Goal: Task Accomplishment & Management: Use online tool/utility

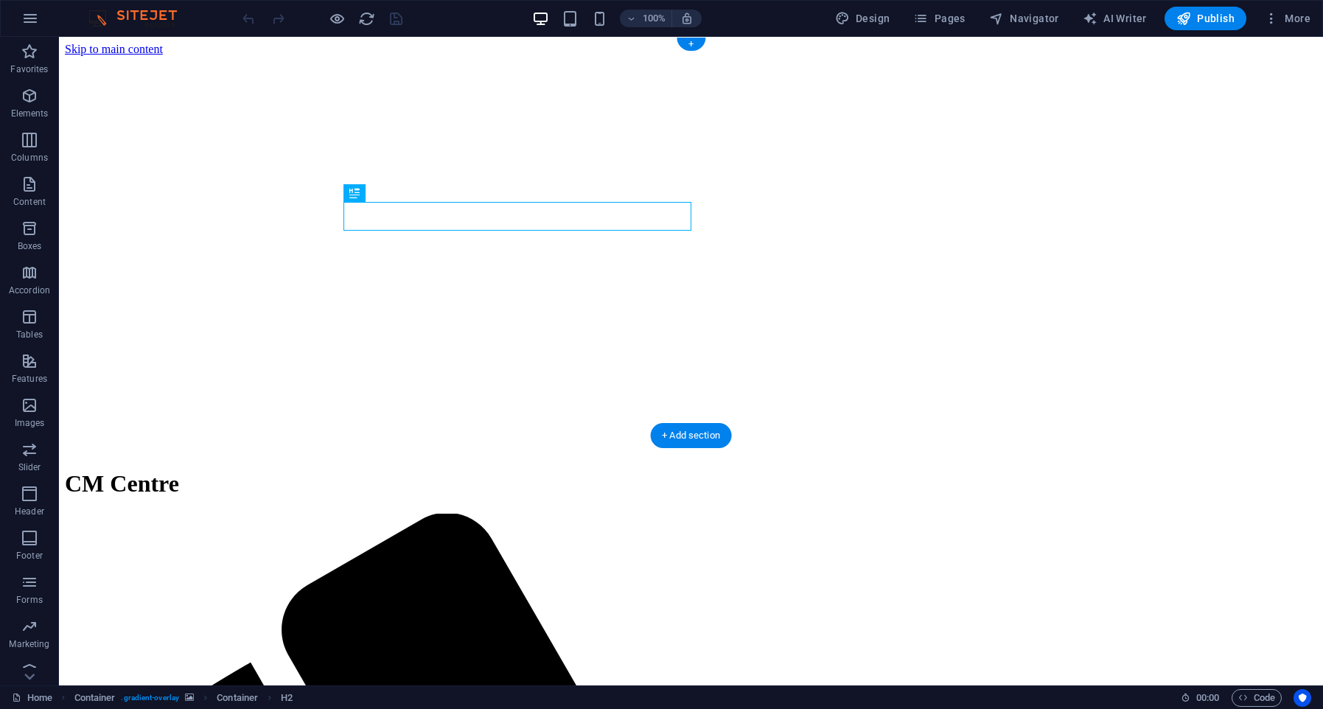
click at [119, 56] on figure at bounding box center [691, 56] width 1252 height 0
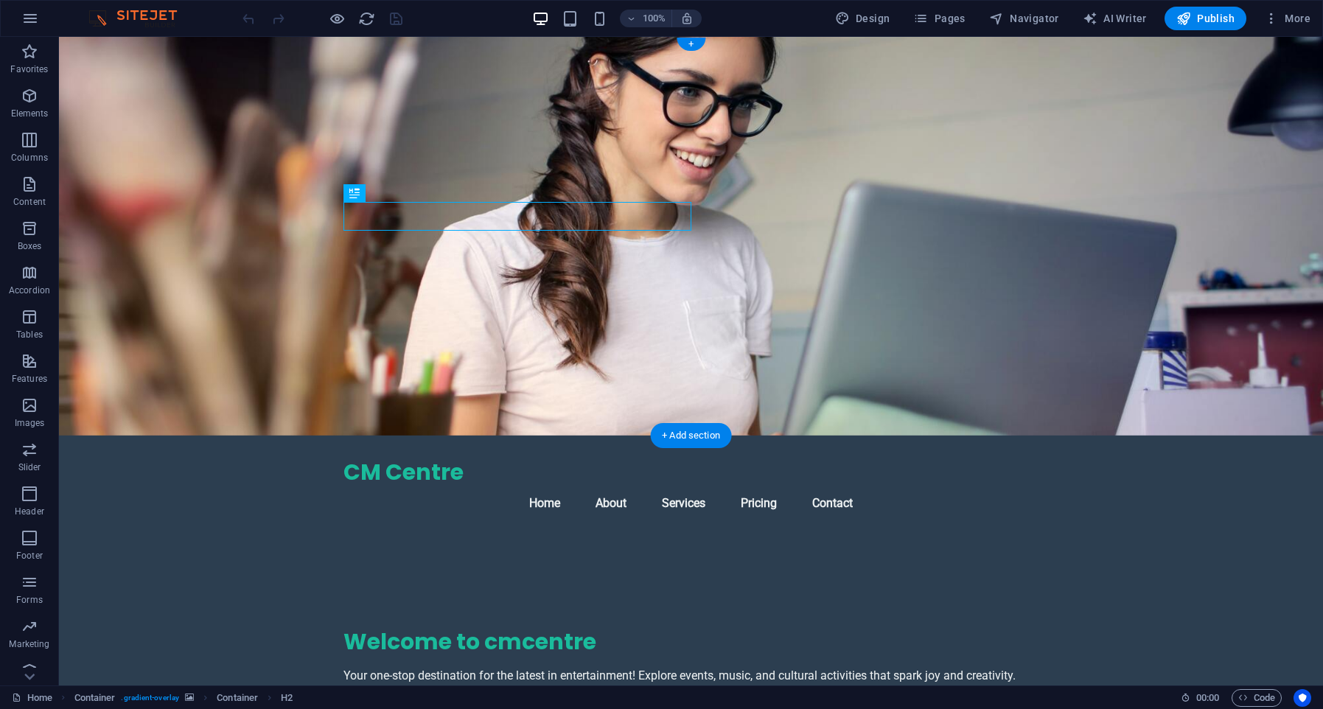
click at [261, 122] on figure at bounding box center [691, 236] width 1264 height 399
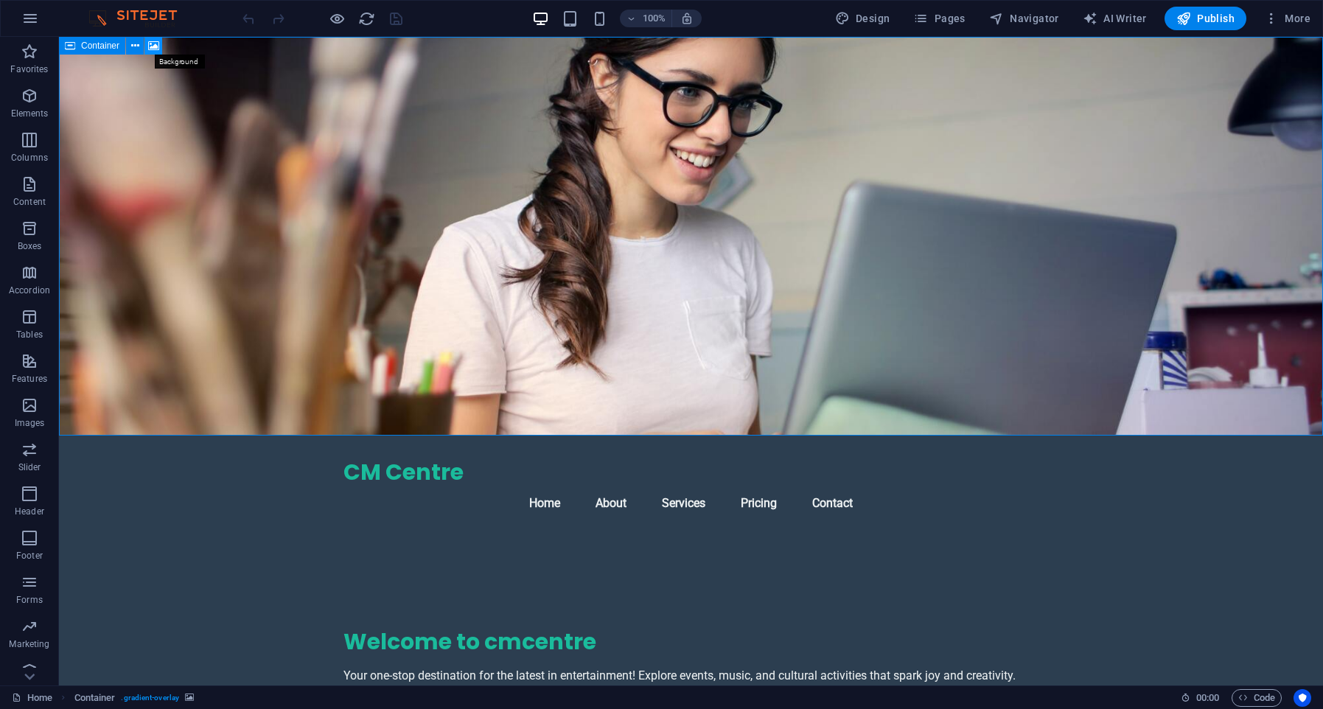
click at [160, 41] on button at bounding box center [153, 46] width 18 height 18
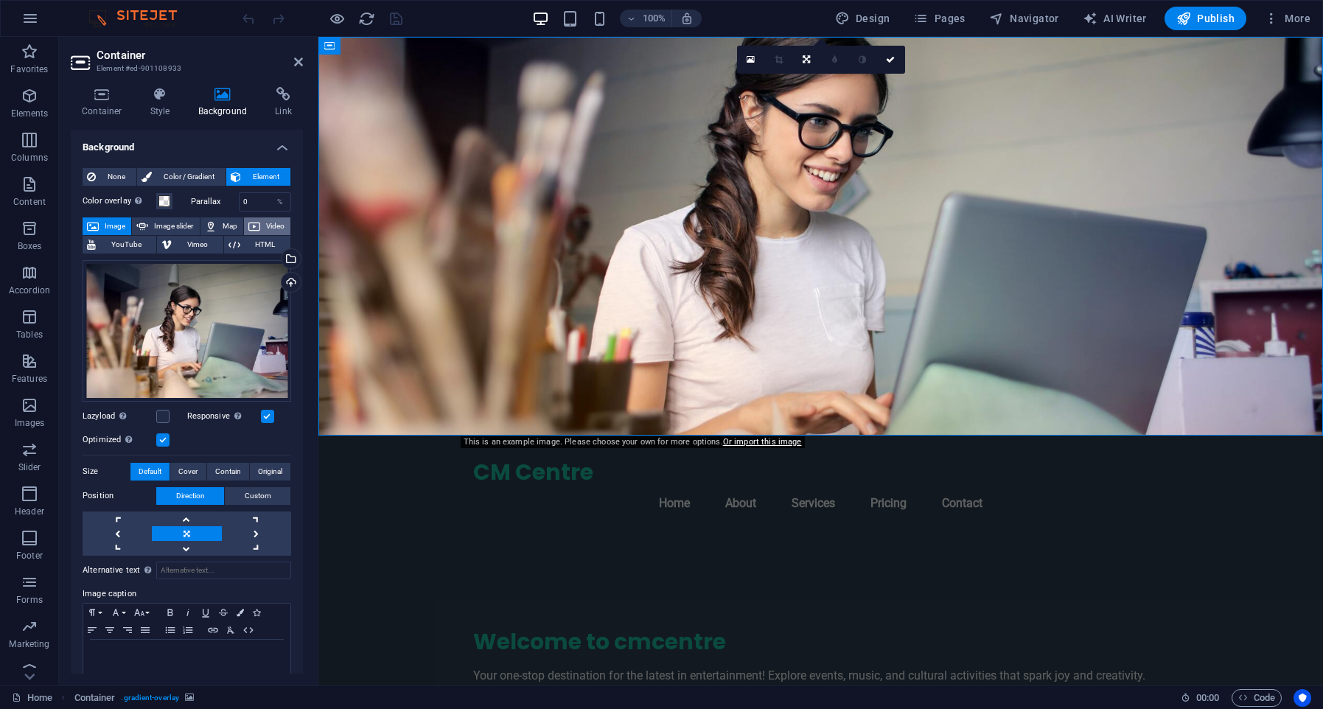
click at [251, 227] on icon at bounding box center [254, 226] width 12 height 18
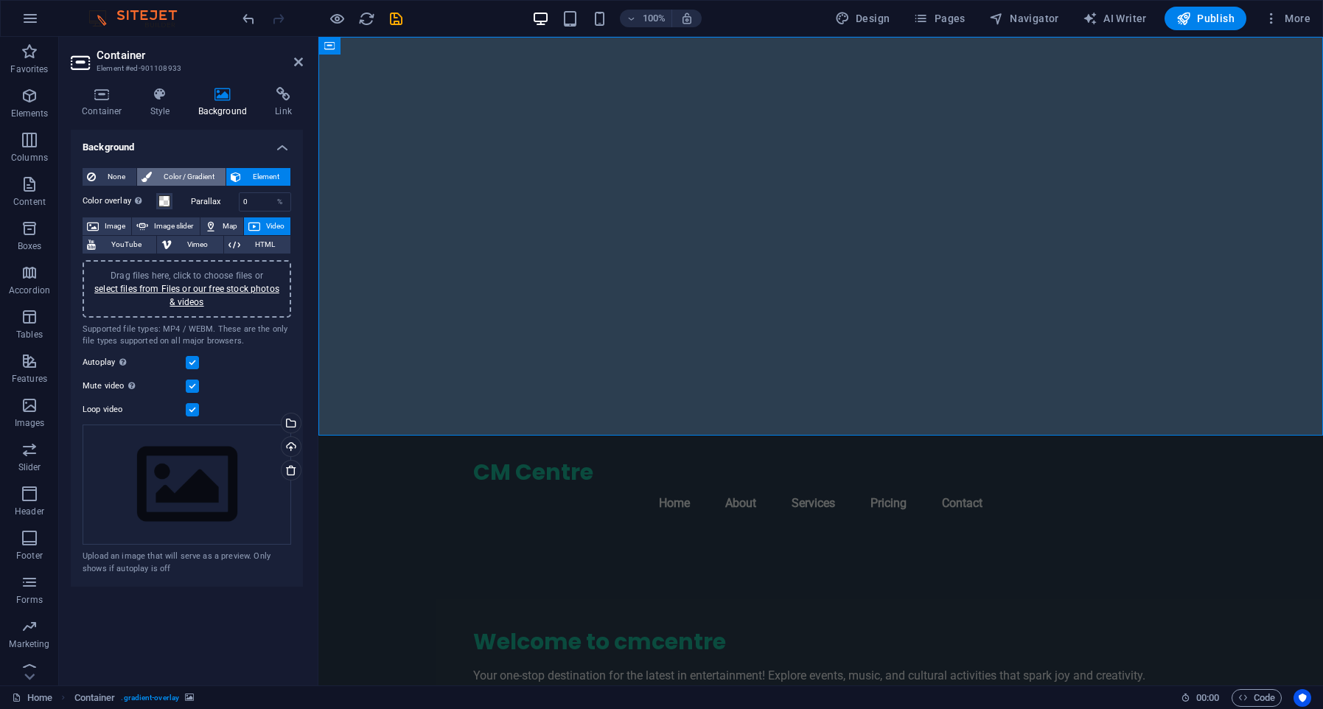
click at [181, 175] on span "Color / Gradient" at bounding box center [188, 177] width 65 height 18
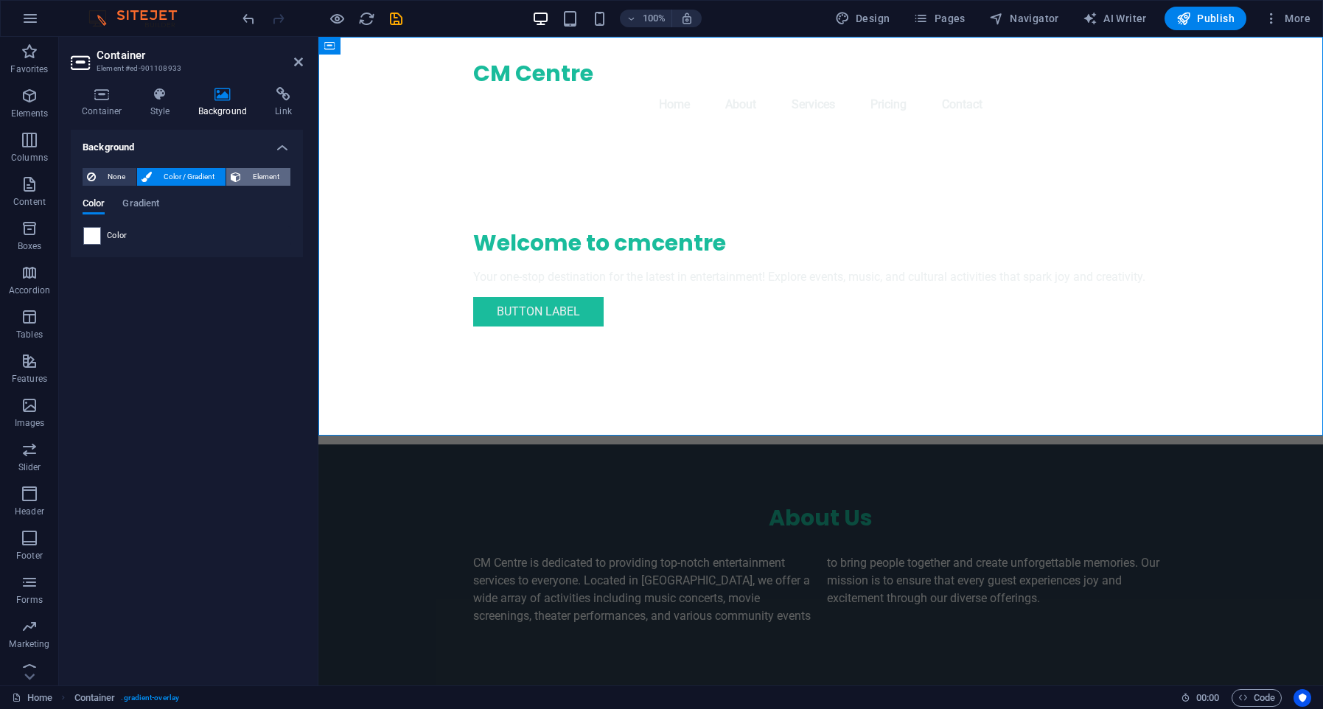
click at [271, 170] on span "Element" at bounding box center [265, 177] width 41 height 18
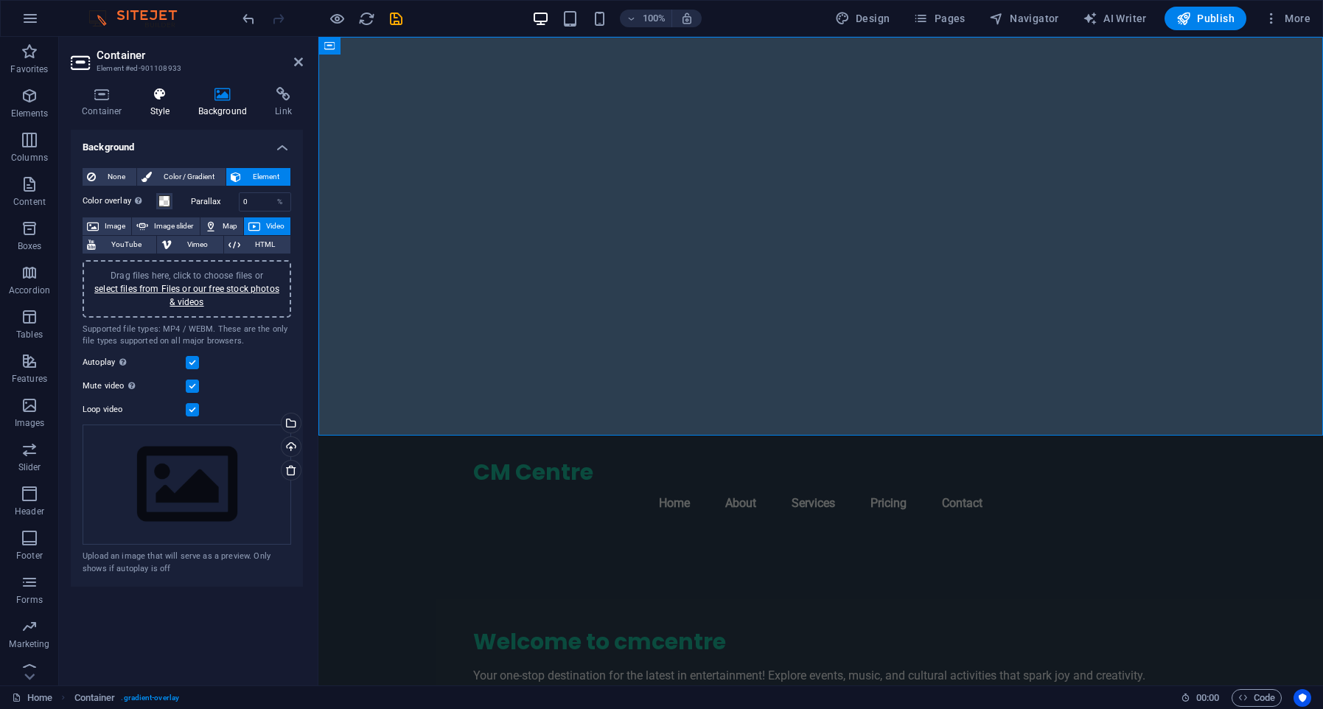
click at [171, 115] on h4 "Style" at bounding box center [163, 102] width 48 height 31
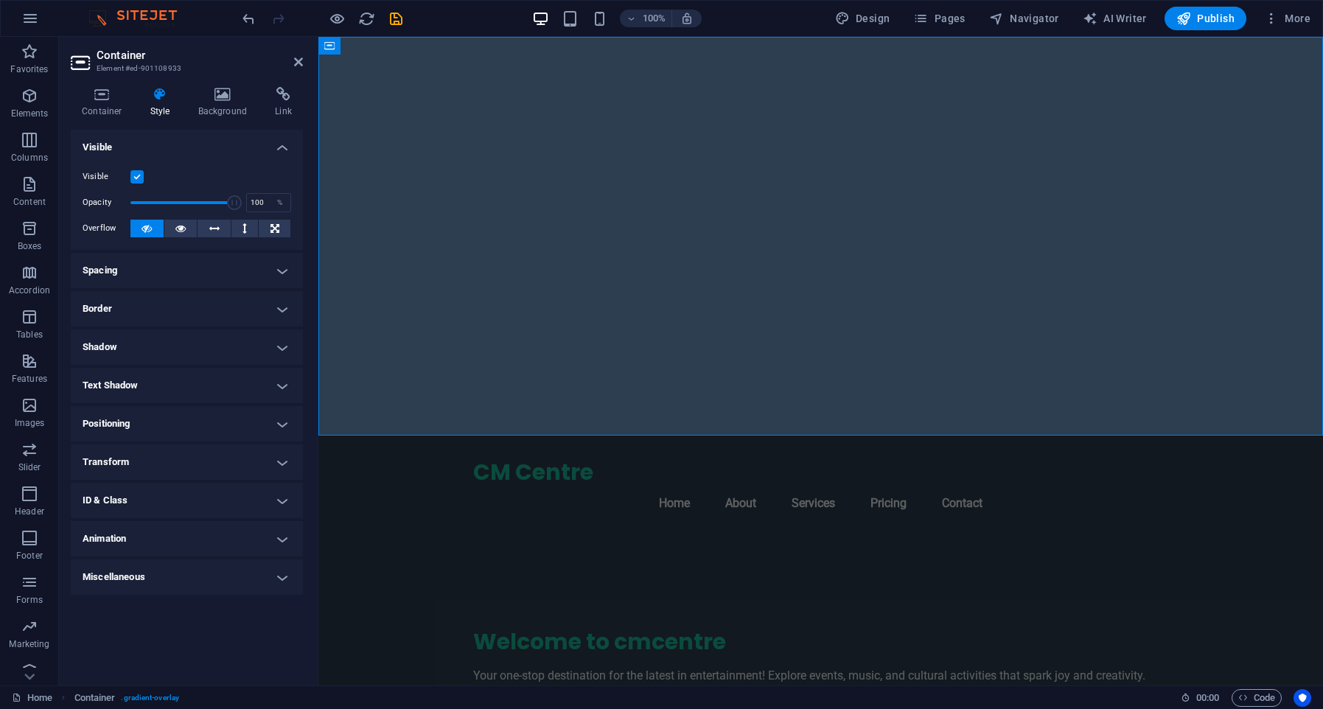
click at [177, 507] on h4 "ID & Class" at bounding box center [187, 500] width 232 height 35
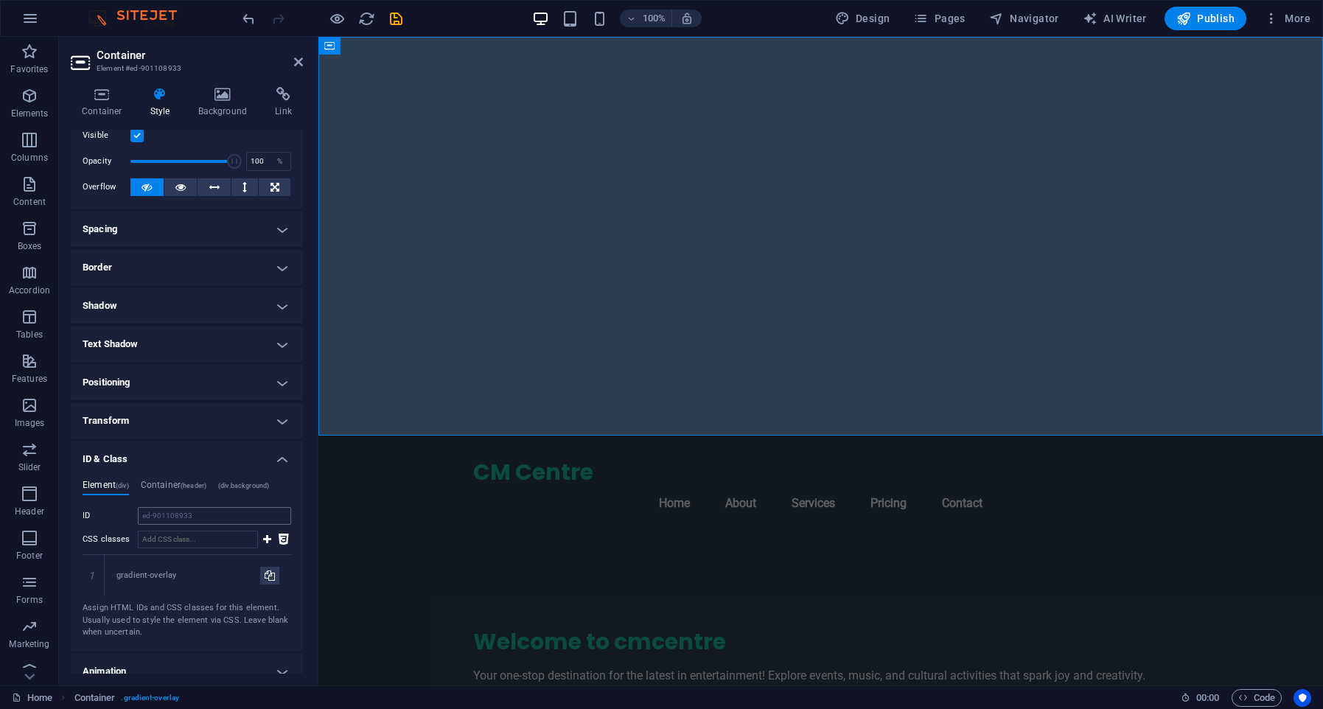
scroll to position [75, 0]
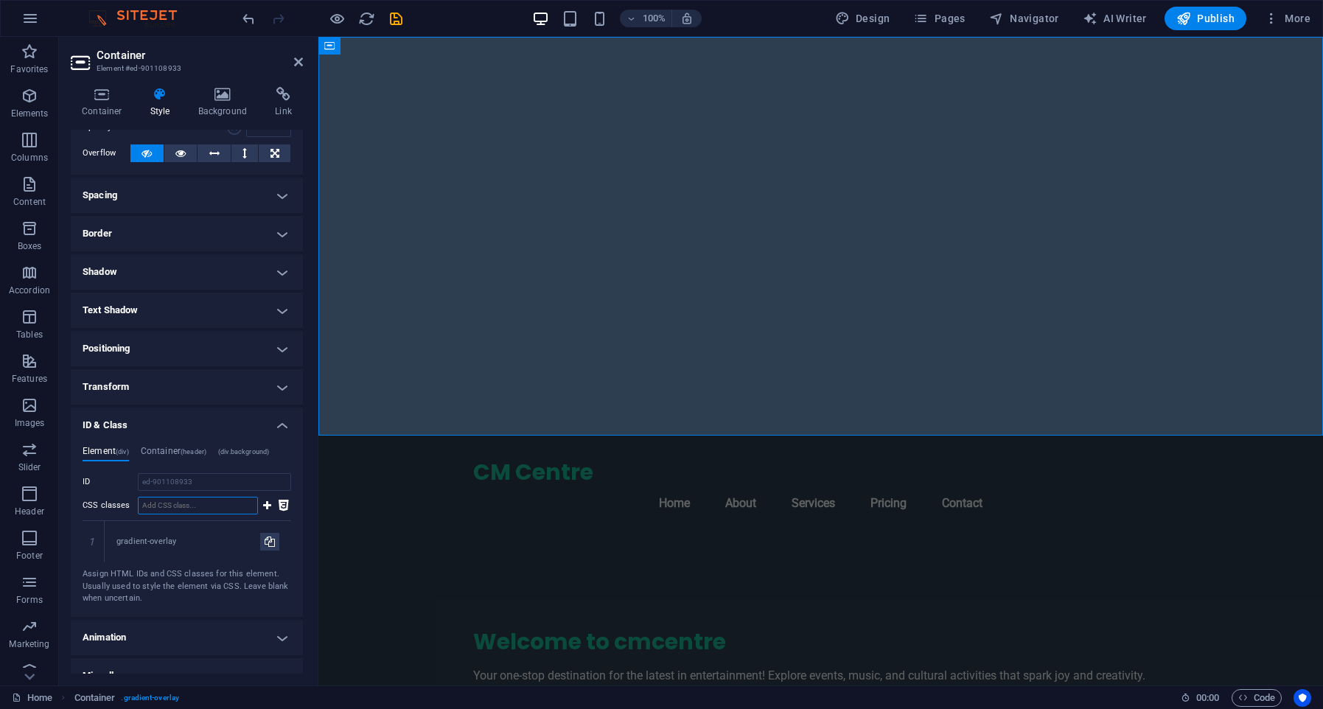
click at [196, 508] on input "CSS classes" at bounding box center [198, 506] width 120 height 18
click at [91, 541] on icon at bounding box center [93, 541] width 7 height 9
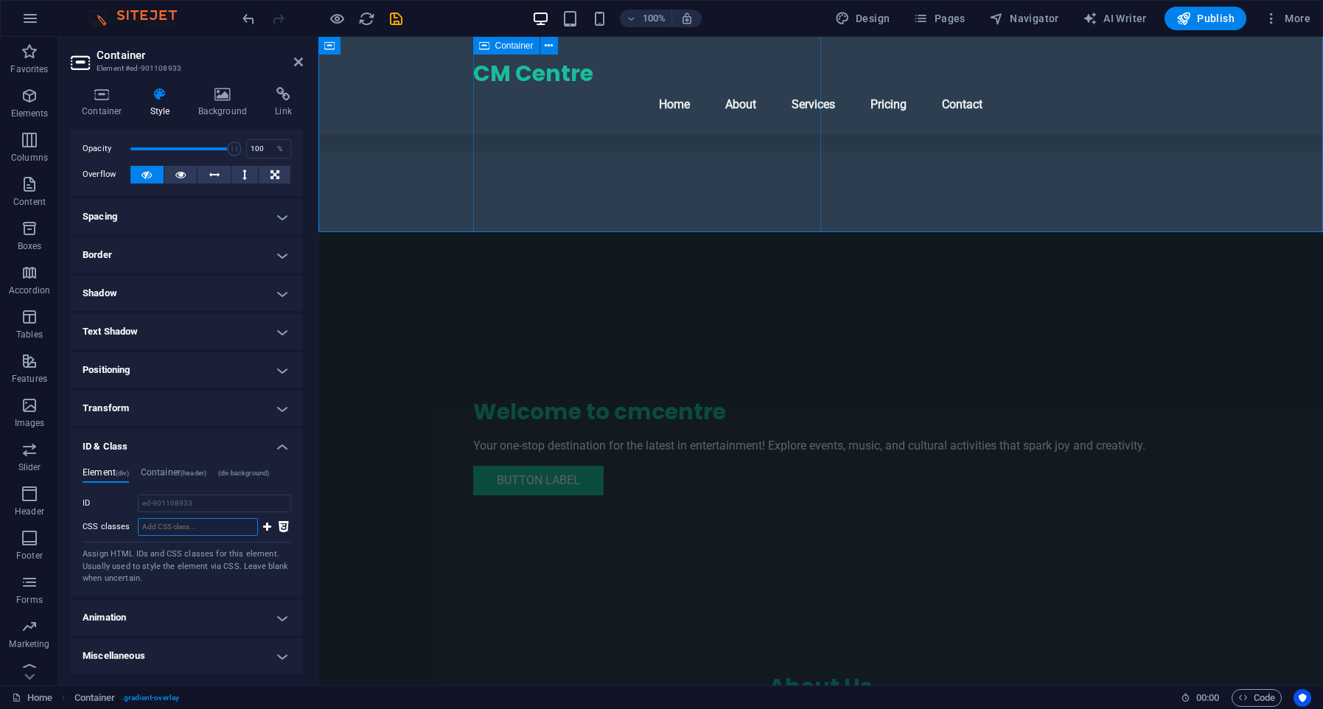
scroll to position [0, 0]
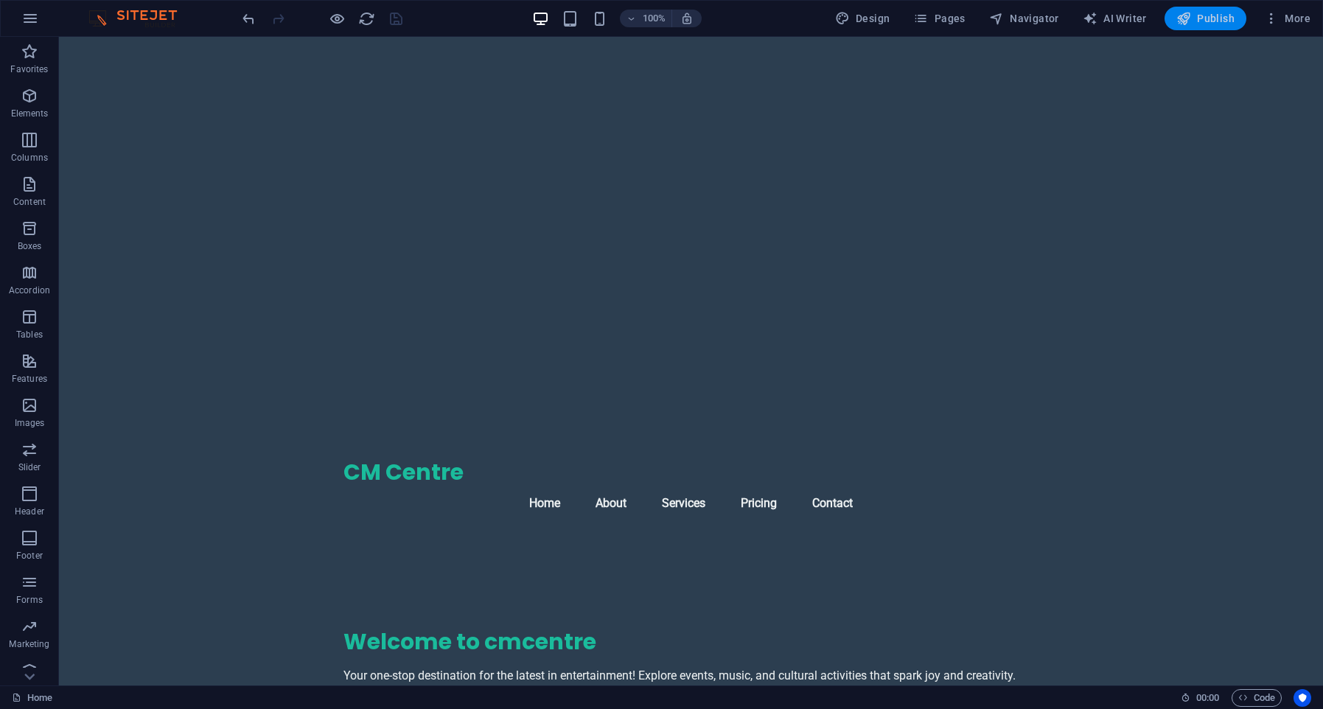
click at [1211, 24] on span "Publish" at bounding box center [1205, 18] width 58 height 15
